Goal: Book appointment/travel/reservation

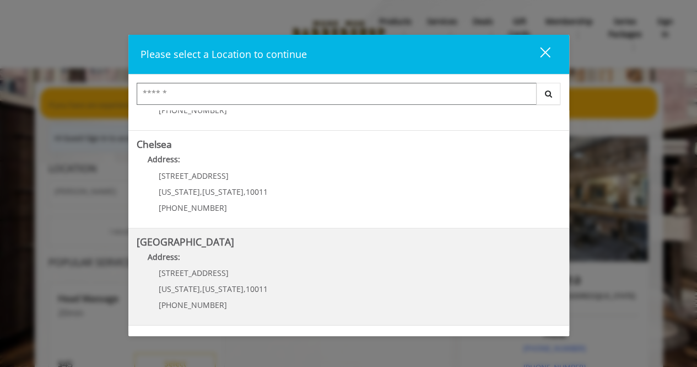
scroll to position [185, 0]
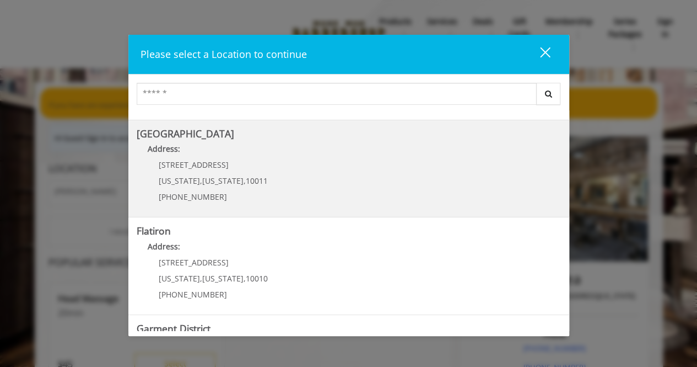
click at [418, 173] on Street "[GEOGRAPHIC_DATA] Address: [STREET_ADDRESS][US_STATE][US_STATE] (646) 850-0041" at bounding box center [349, 168] width 424 height 80
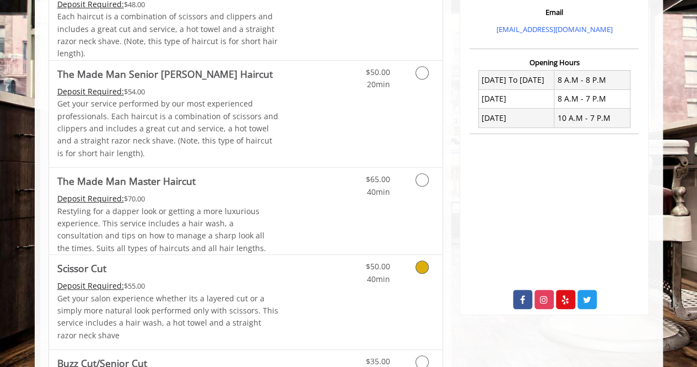
scroll to position [368, 0]
click at [428, 186] on link "Grooming services" at bounding box center [420, 183] width 28 height 30
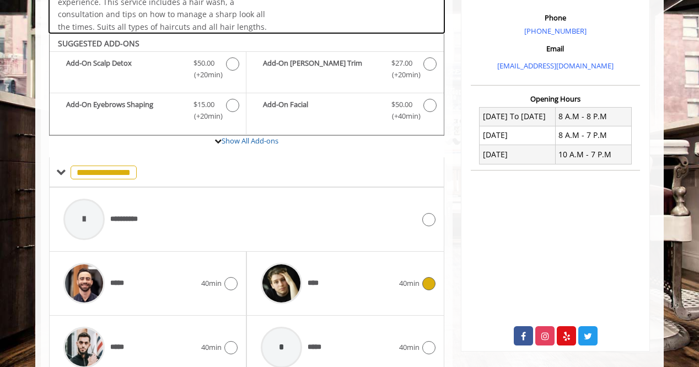
scroll to position [312, 0]
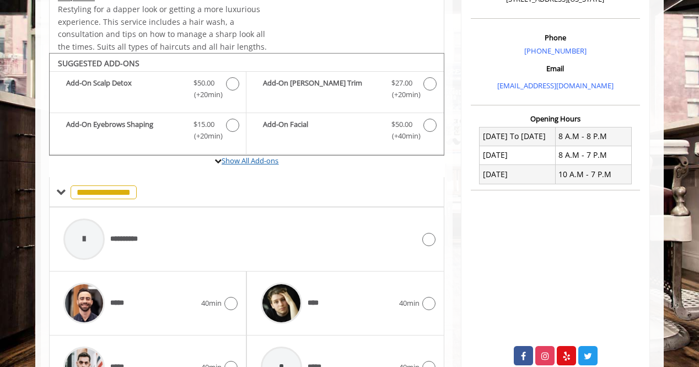
click at [222, 158] on link "Show All Add-ons" at bounding box center [250, 160] width 57 height 10
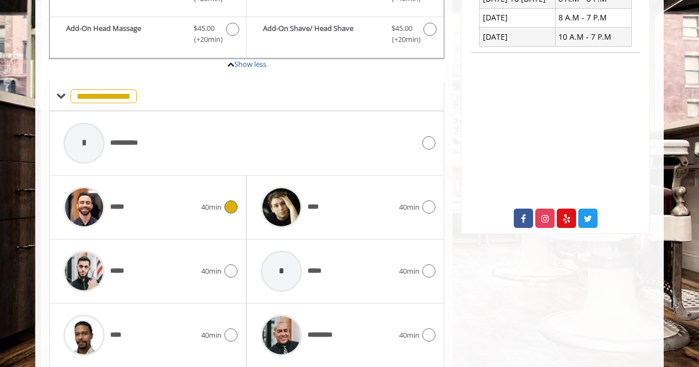
scroll to position [484, 0]
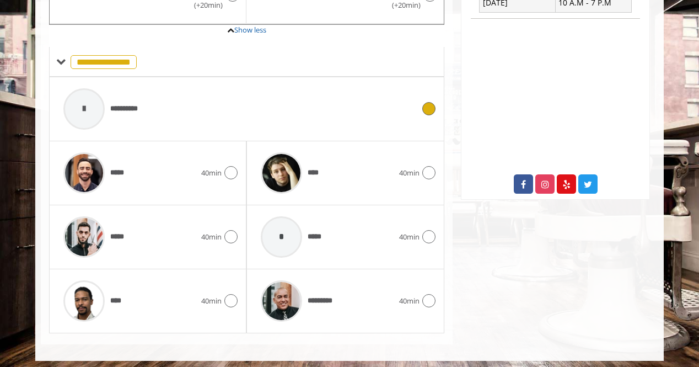
click at [353, 103] on div "**********" at bounding box center [239, 109] width 362 height 52
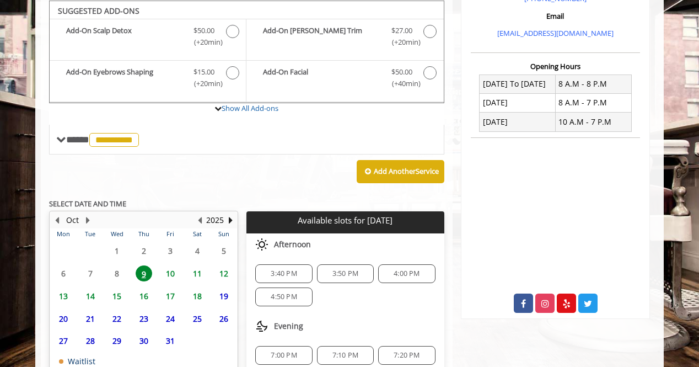
scroll to position [364, 0]
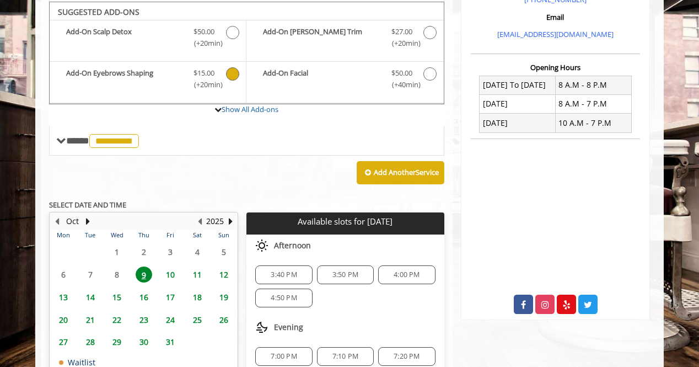
click at [229, 81] on span "The Made Man Master Haircut Add-onS" at bounding box center [233, 78] width 14 height 23
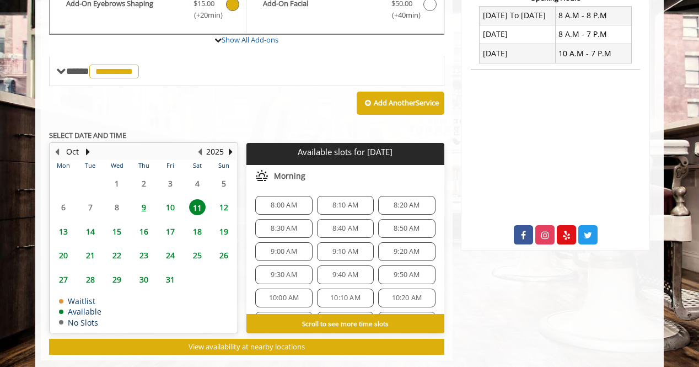
scroll to position [434, 0]
